Goal: Navigation & Orientation: Find specific page/section

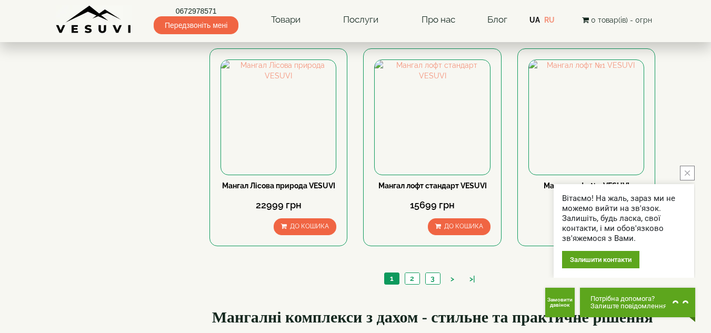
scroll to position [1000, 0]
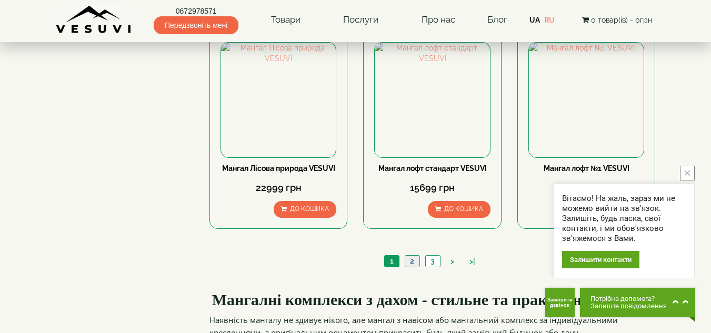
click at [410, 263] on link "2" at bounding box center [412, 261] width 15 height 11
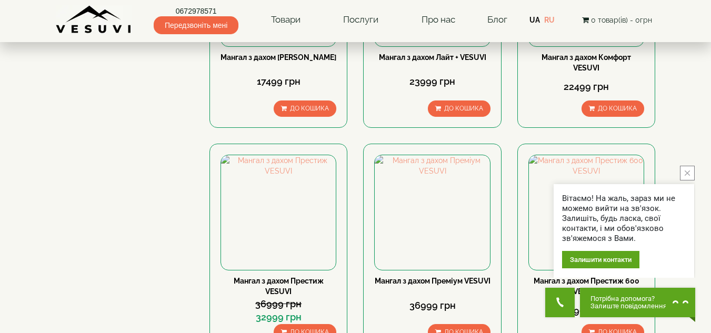
scroll to position [895, 0]
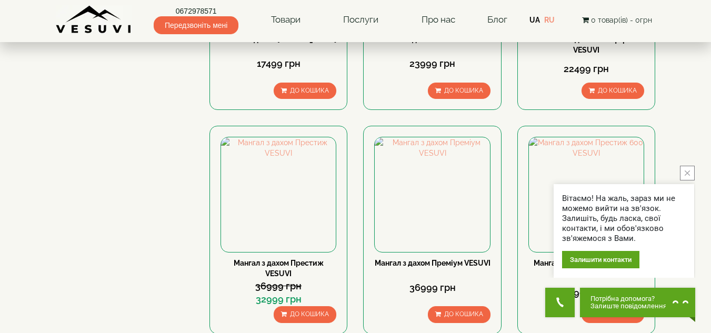
click at [683, 171] on button "close button" at bounding box center [687, 173] width 15 height 15
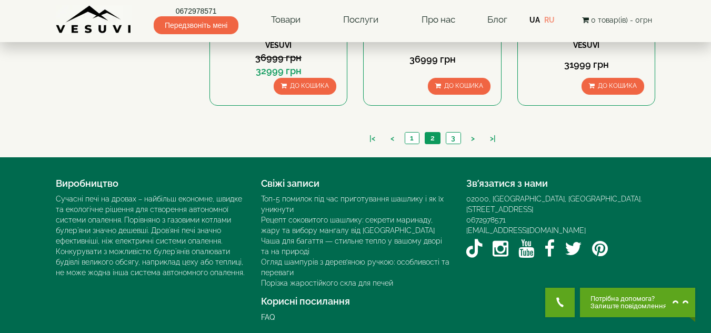
scroll to position [1129, 0]
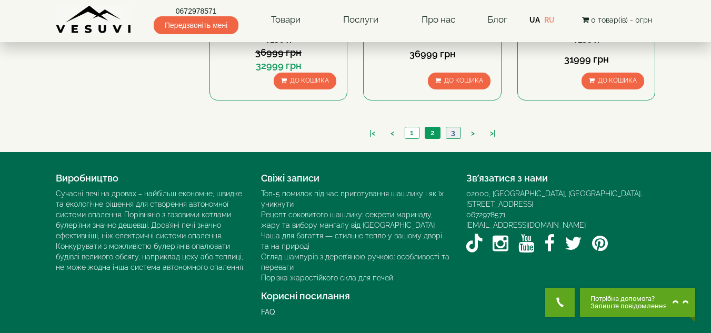
click at [452, 131] on link "3" at bounding box center [453, 132] width 15 height 11
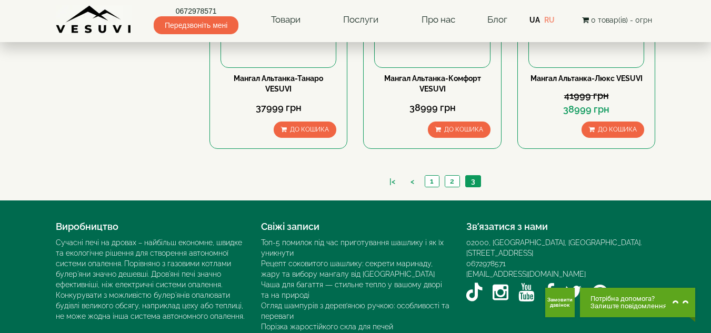
scroll to position [684, 0]
